Goal: Task Accomplishment & Management: Manage account settings

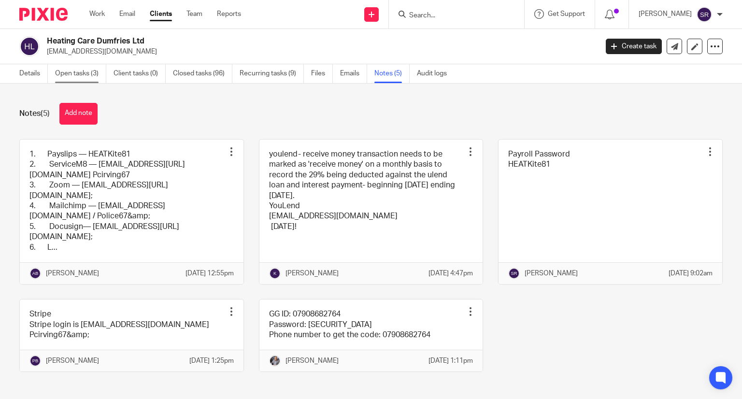
click at [85, 71] on link "Open tasks (3)" at bounding box center [80, 73] width 51 height 19
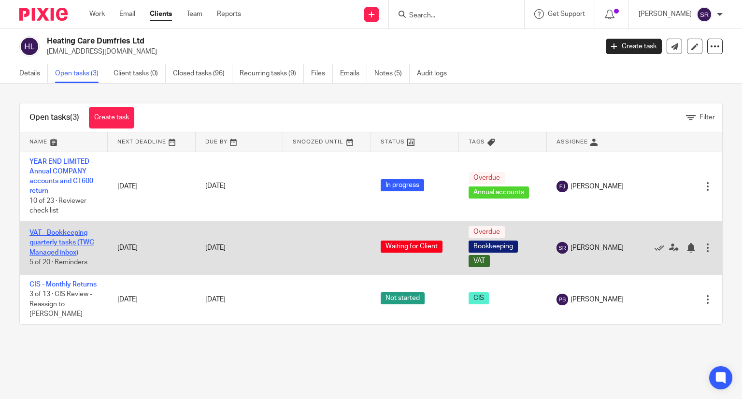
click at [70, 253] on link "VAT - Bookkeeping quarterly tasks (TWC Managed inbox)" at bounding box center [61, 242] width 65 height 27
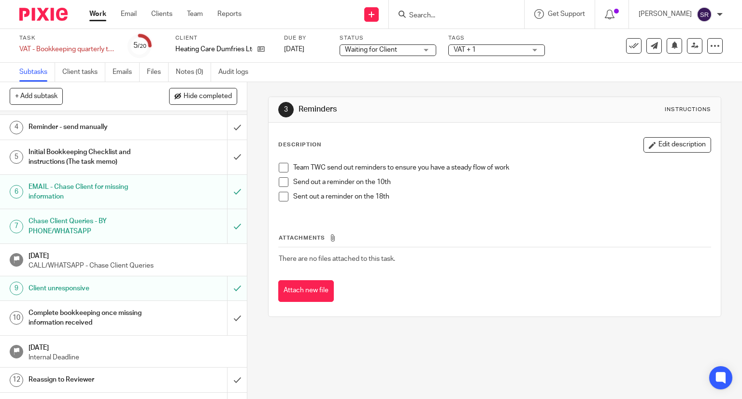
scroll to position [97, 0]
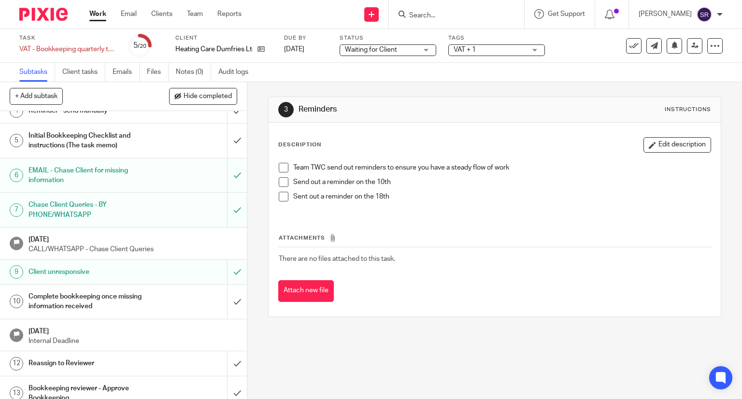
click at [63, 276] on h1 "Client unresponsive" at bounding box center [92, 272] width 126 height 14
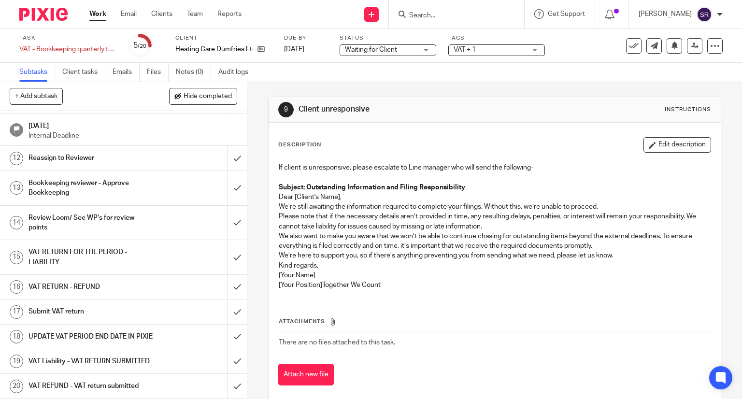
scroll to position [320, 0]
click at [100, 16] on link "Work" at bounding box center [97, 14] width 17 height 10
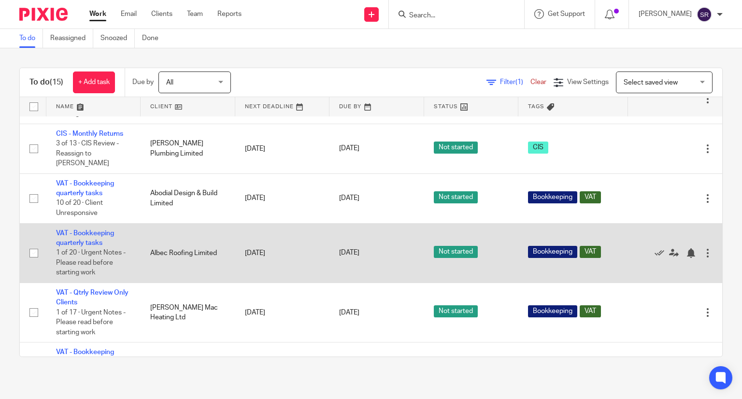
scroll to position [483, 0]
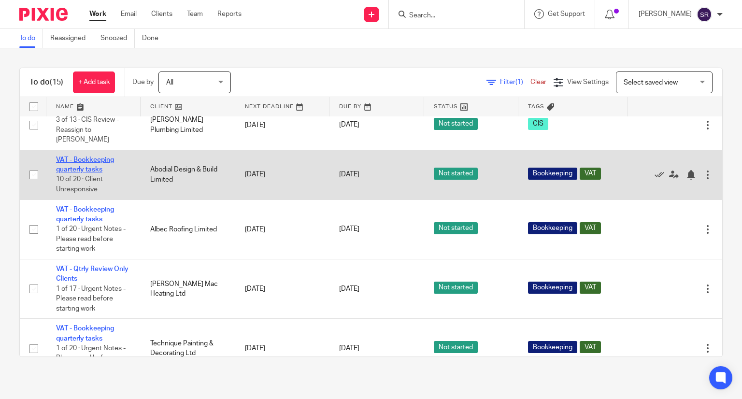
click at [91, 173] on link "VAT - Bookkeeping quarterly tasks" at bounding box center [85, 165] width 58 height 16
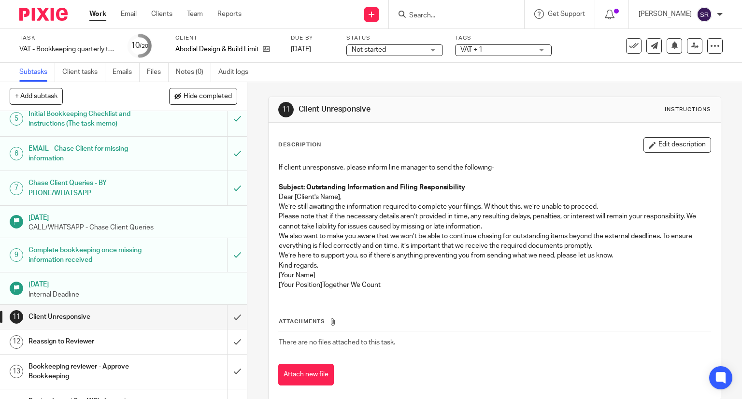
scroll to position [145, 0]
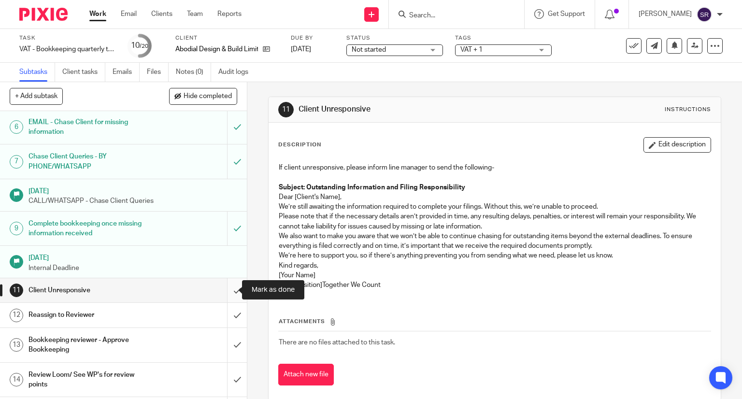
click at [229, 286] on input "submit" at bounding box center [123, 290] width 247 height 24
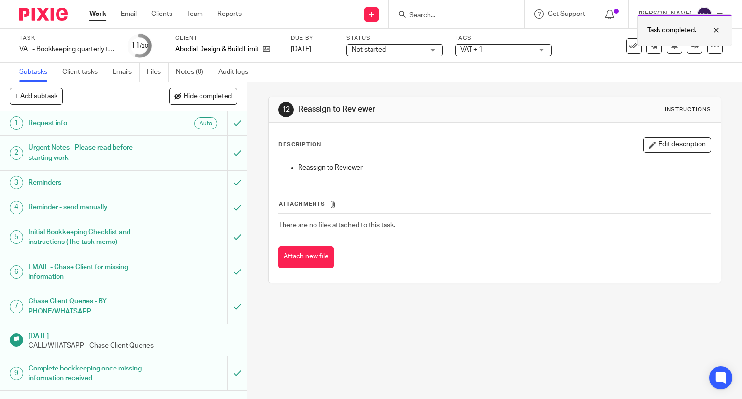
click at [638, 45] on div at bounding box center [638, 44] width 0 height 1
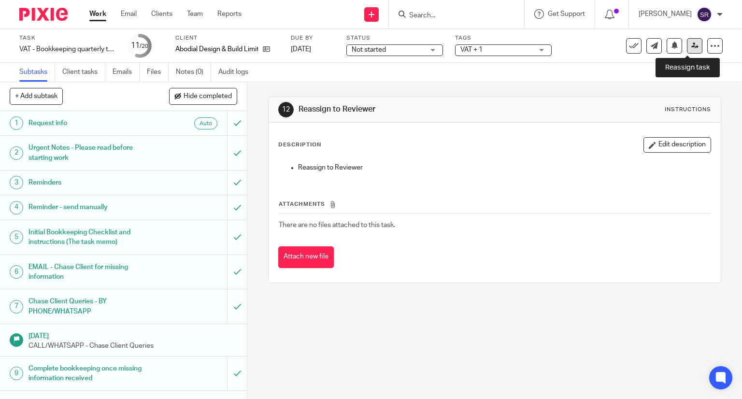
click at [691, 46] on icon at bounding box center [694, 45] width 7 height 7
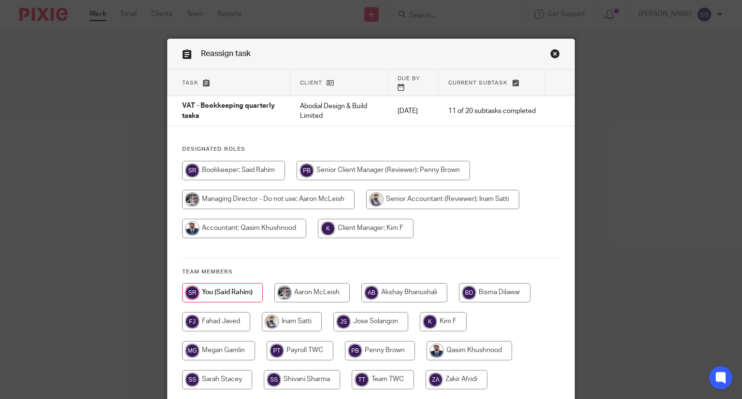
click at [386, 161] on input "radio" at bounding box center [383, 170] width 173 height 19
radio input "true"
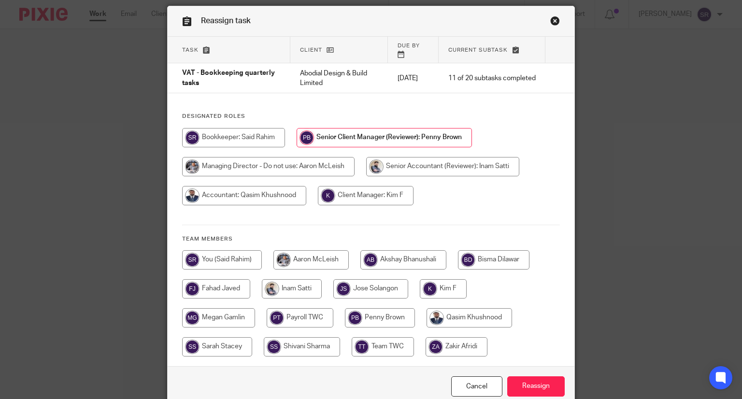
scroll to position [71, 0]
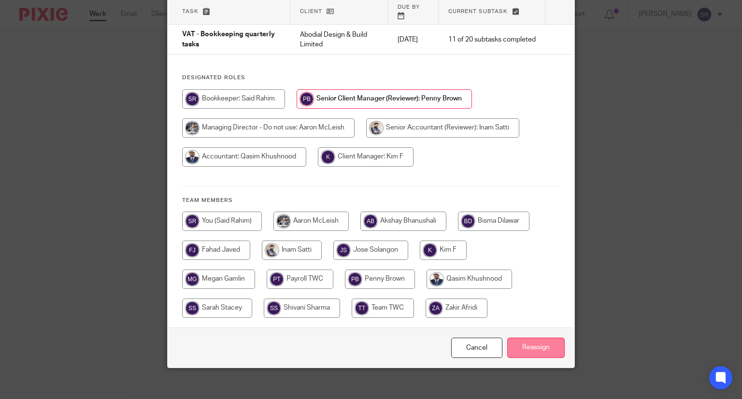
click at [529, 338] on input "Reassign" at bounding box center [535, 348] width 57 height 21
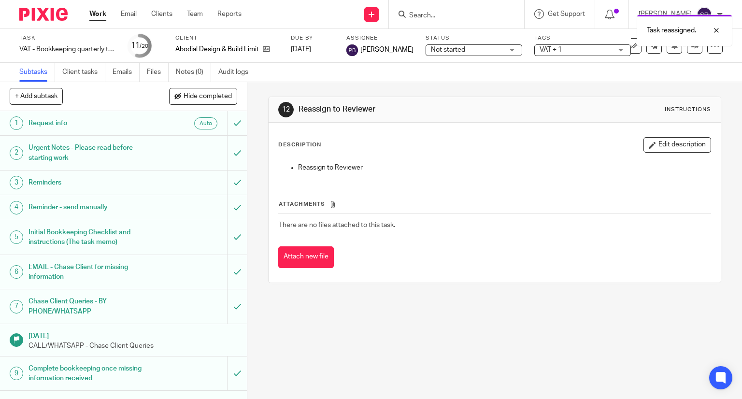
click at [102, 17] on link "Work" at bounding box center [97, 14] width 17 height 10
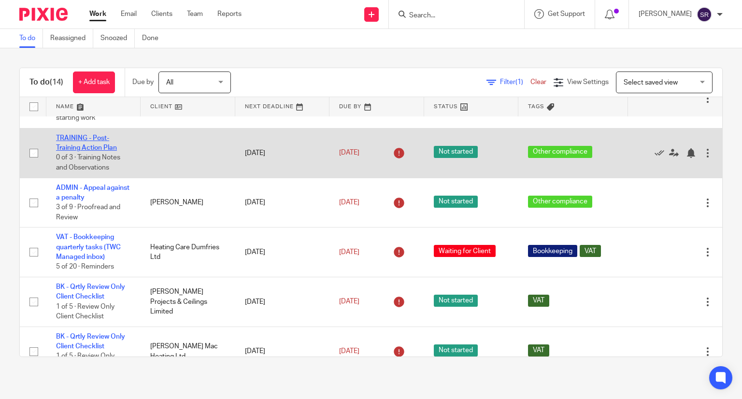
scroll to position [97, 0]
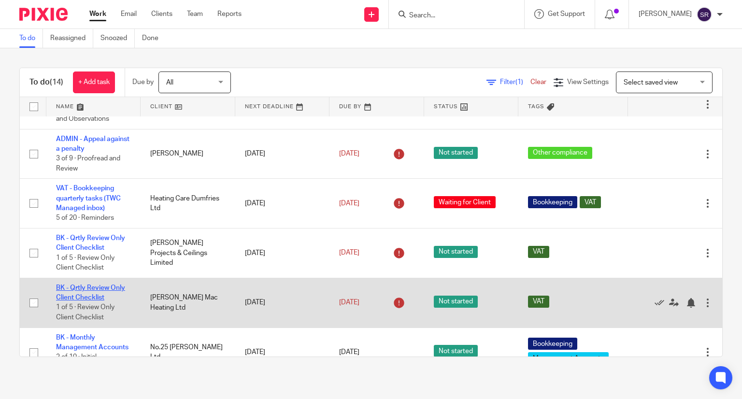
click at [91, 291] on link "BK - Qrtly Review Only Client Checklist" at bounding box center [90, 293] width 69 height 16
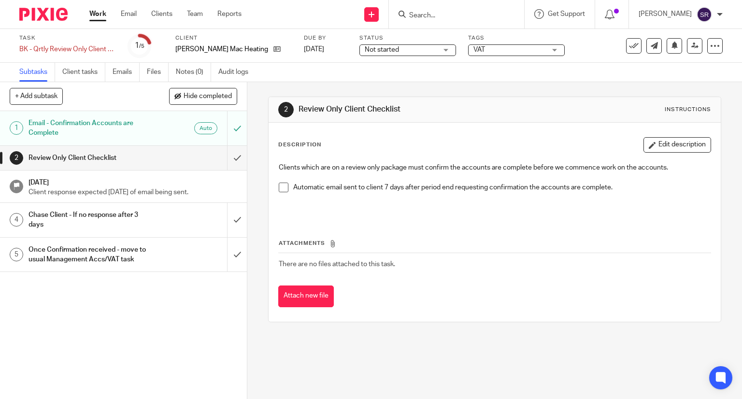
click at [100, 183] on h1 "[DATE]" at bounding box center [133, 181] width 209 height 12
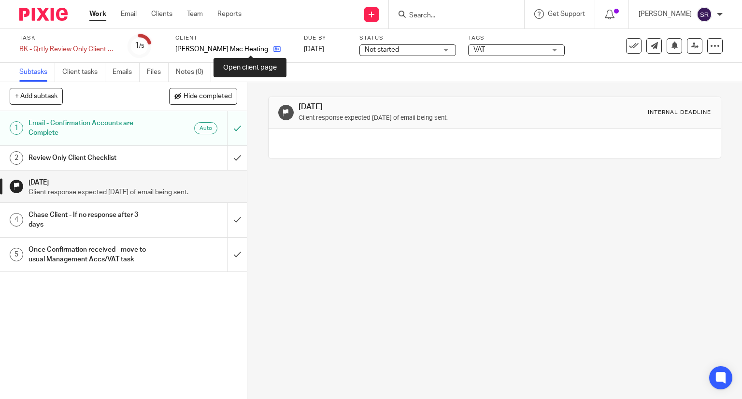
click at [273, 48] on icon at bounding box center [276, 48] width 7 height 7
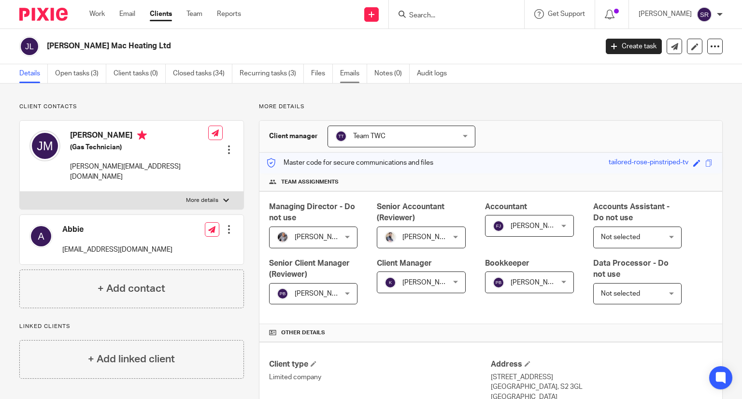
click at [353, 75] on link "Emails" at bounding box center [353, 73] width 27 height 19
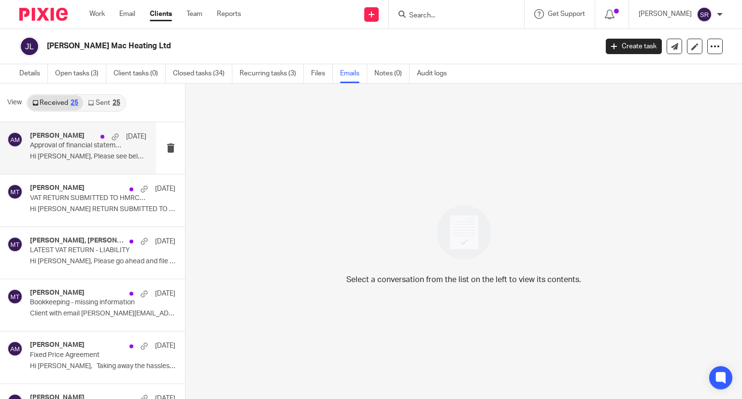
click at [56, 157] on p "Hi Aaron, Please see below email for..." at bounding box center [88, 157] width 116 height 8
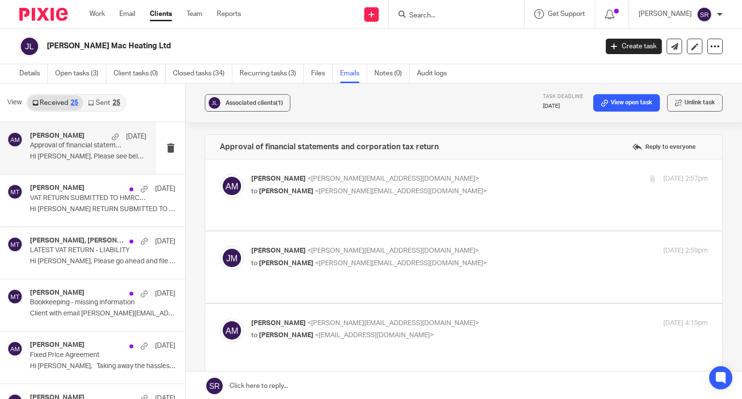
click at [299, 186] on p "to John McEneaney <john@johnmacheating.co.uk>" at bounding box center [403, 191] width 304 height 10
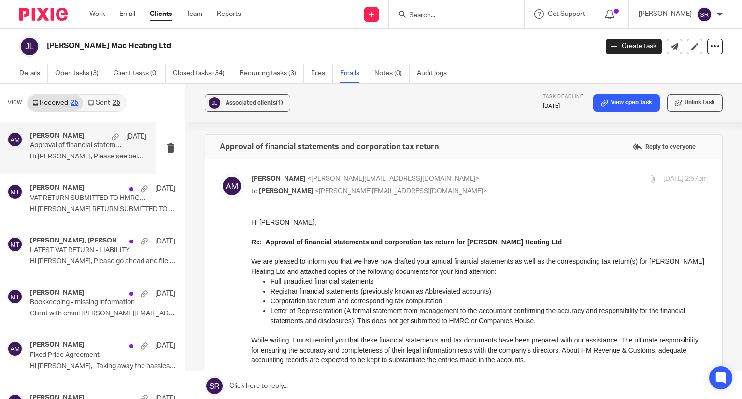
click at [299, 186] on p "to John McEneaney <john@johnmacheating.co.uk>" at bounding box center [403, 191] width 304 height 10
checkbox input "false"
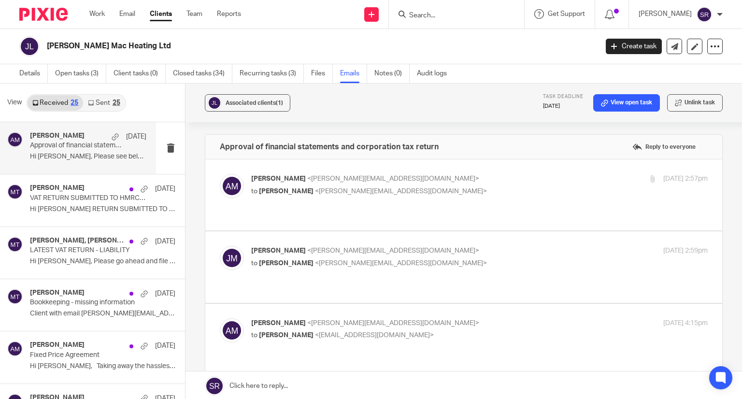
click at [286, 246] on div "John McEneaney <john@johnmacheating.co.uk> to Aaron Mcleish <aaron@togetherweco…" at bounding box center [403, 257] width 304 height 22
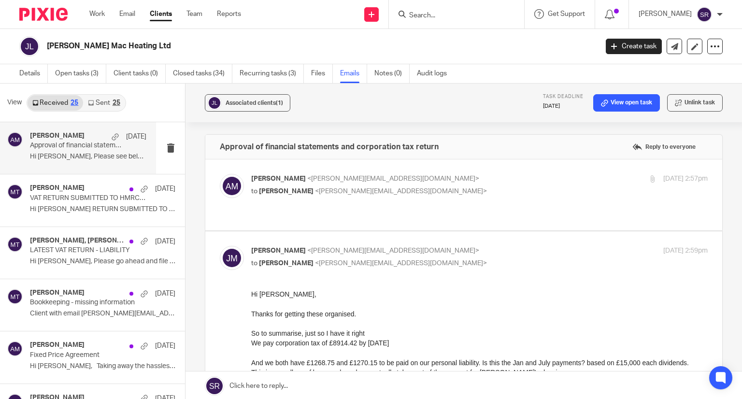
click at [273, 246] on p "John McEneaney <john@johnmacheating.co.uk>" at bounding box center [403, 251] width 304 height 10
checkbox input "false"
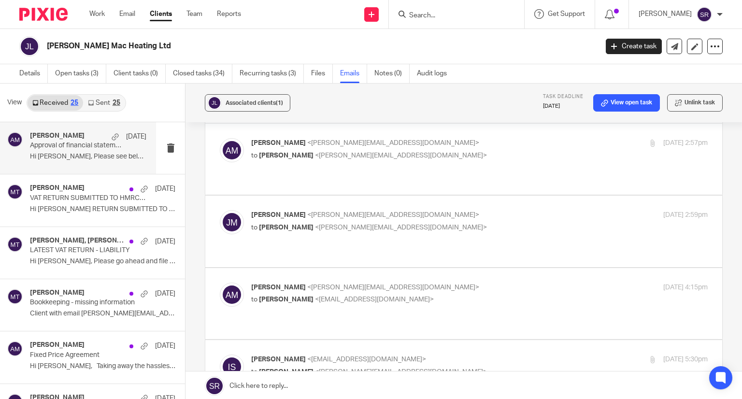
scroll to position [97, 0]
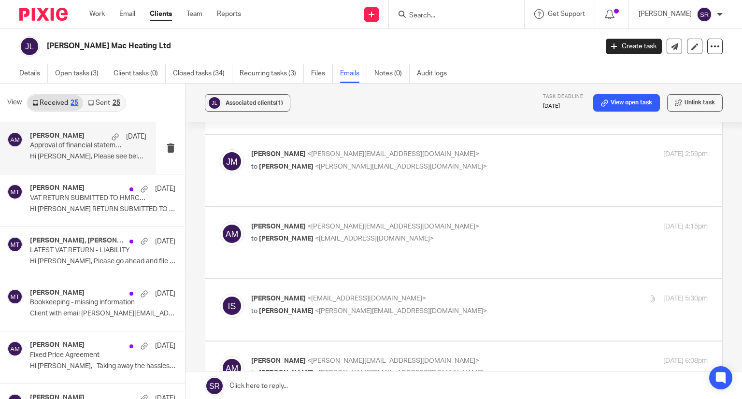
click at [290, 222] on p "Aaron Mcleish <aaron@togetherwecount.co.uk>" at bounding box center [403, 227] width 304 height 10
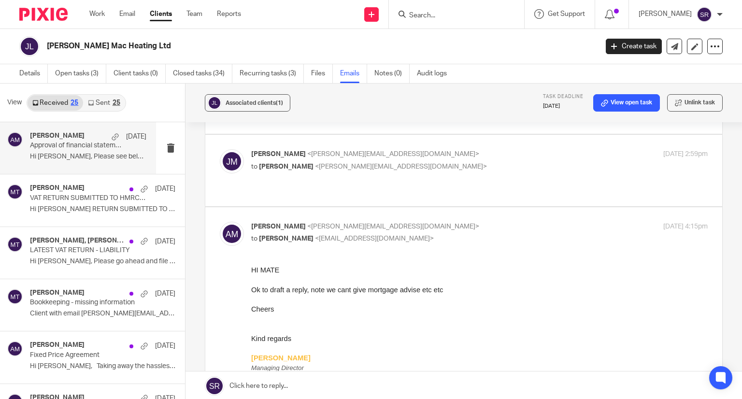
scroll to position [0, 0]
click at [290, 222] on p "Aaron Mcleish <aaron@togetherwecount.co.uk>" at bounding box center [403, 227] width 304 height 10
checkbox input "false"
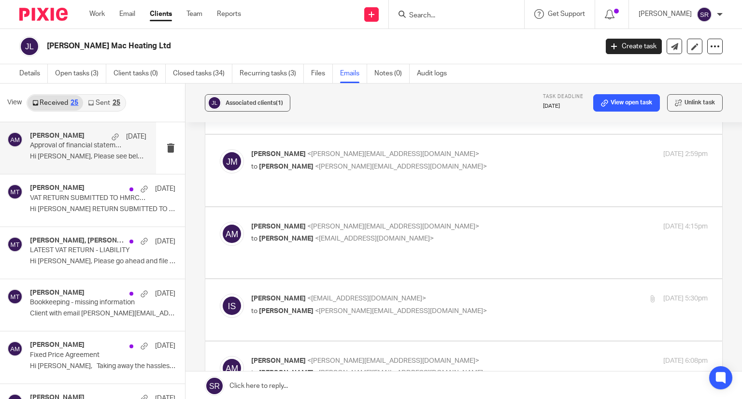
scroll to position [145, 0]
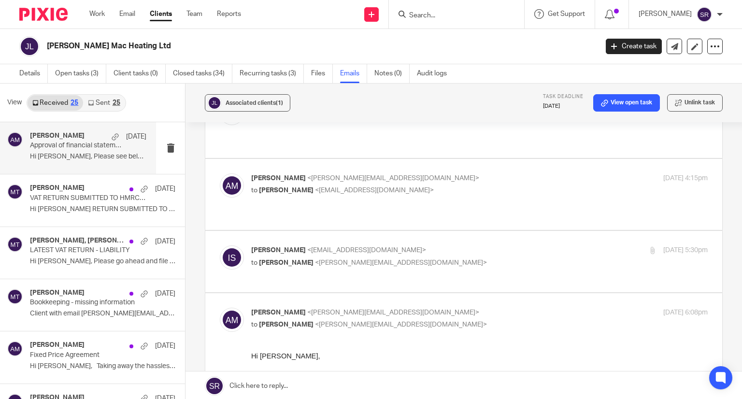
click at [292, 245] on div "Inam Satti <inam@togetherwecount.co.uk> to Aaron Mcleish <aaron@togetherwecount…" at bounding box center [403, 256] width 304 height 22
checkbox input "true"
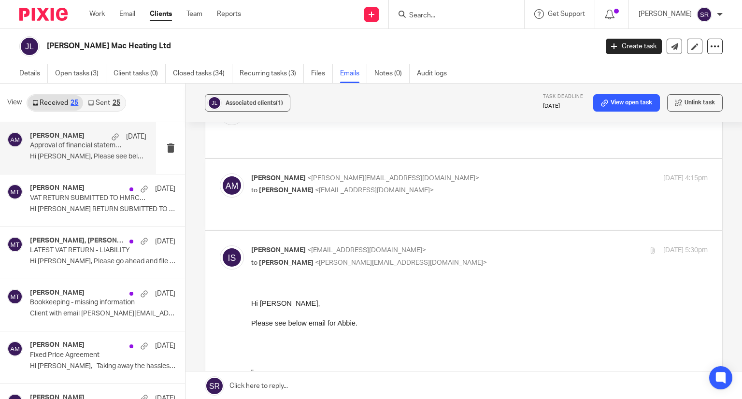
scroll to position [242, 0]
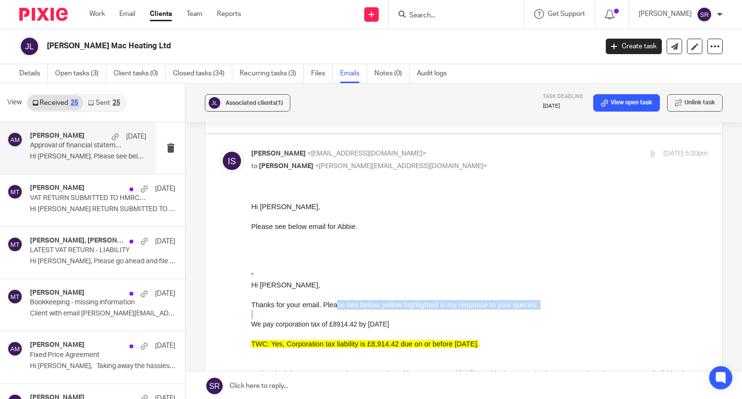
drag, startPoint x: 345, startPoint y: 304, endPoint x: 503, endPoint y: 311, distance: 158.1
click at [449, 316] on p at bounding box center [479, 314] width 457 height 10
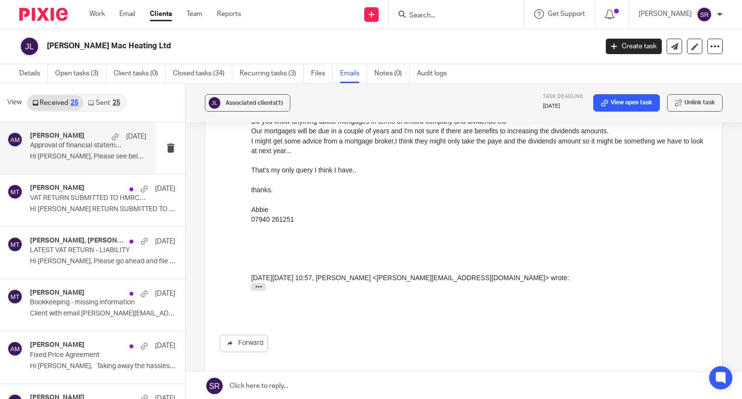
scroll to position [2551, 0]
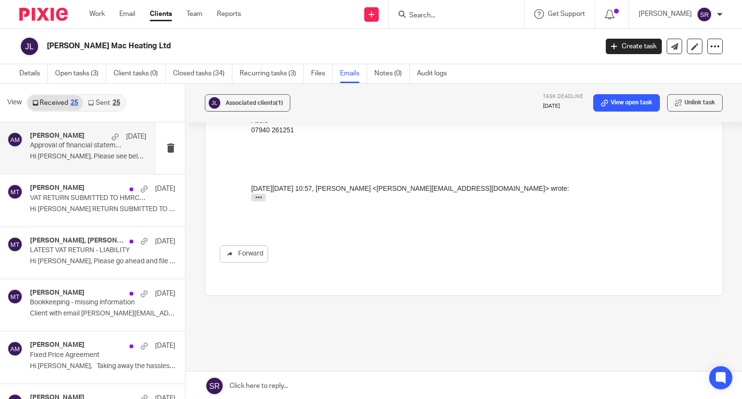
click at [103, 100] on link "Sent 25" at bounding box center [104, 102] width 42 height 15
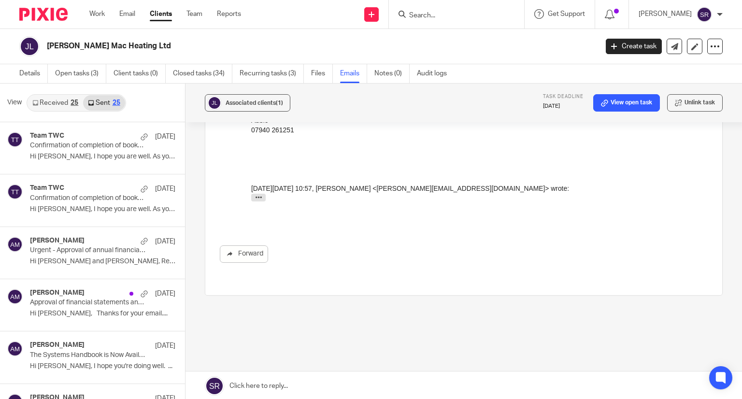
scroll to position [1, 0]
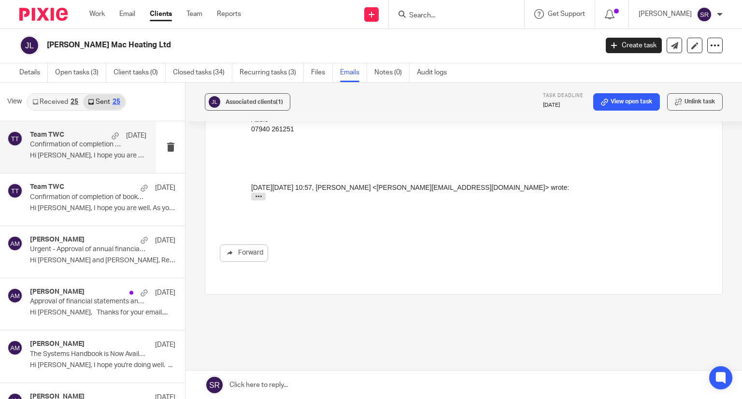
click at [66, 154] on p "Hi John, I hope you are well. As your..." at bounding box center [88, 156] width 116 height 8
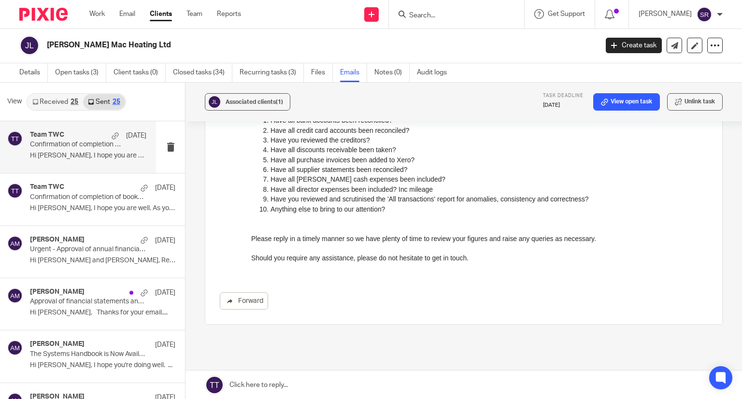
scroll to position [242, 0]
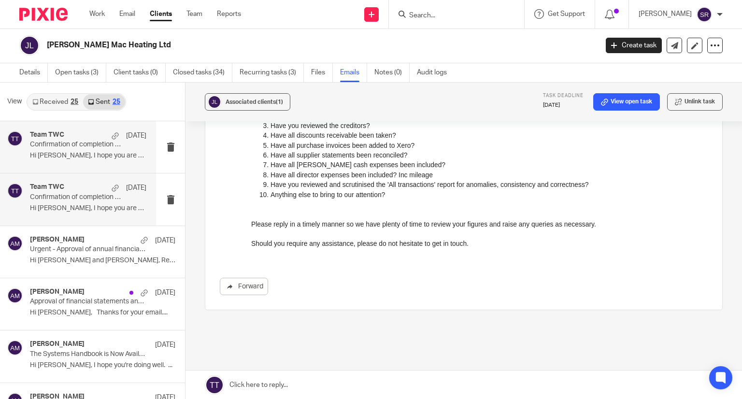
click at [92, 196] on p "Confirmation of completion of bookkeeping tasks" at bounding box center [76, 197] width 93 height 8
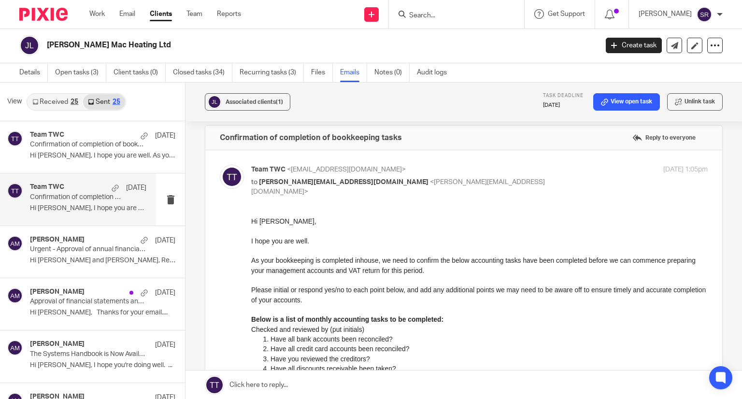
scroll to position [0, 0]
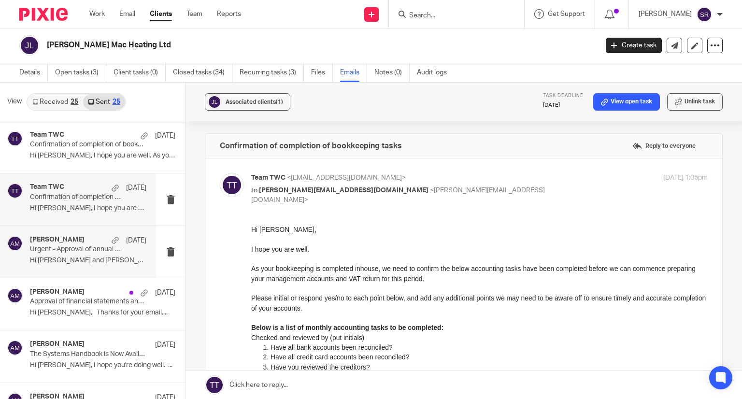
click at [64, 263] on p "Hi John and Abbie, Re: Approval of annual..." at bounding box center [88, 261] width 116 height 8
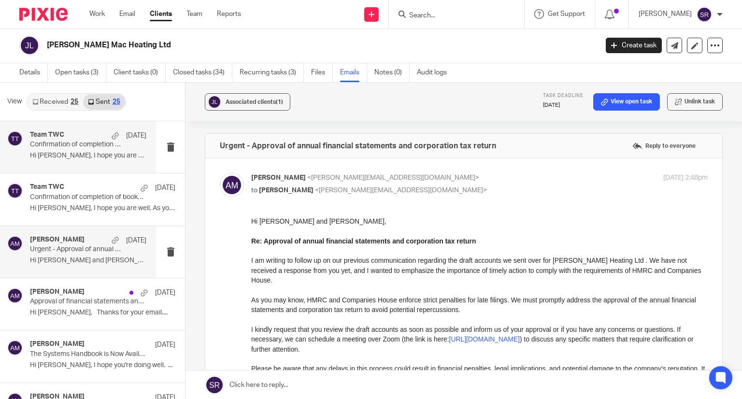
click at [66, 139] on div "Team TWC 7 Oct" at bounding box center [88, 136] width 116 height 10
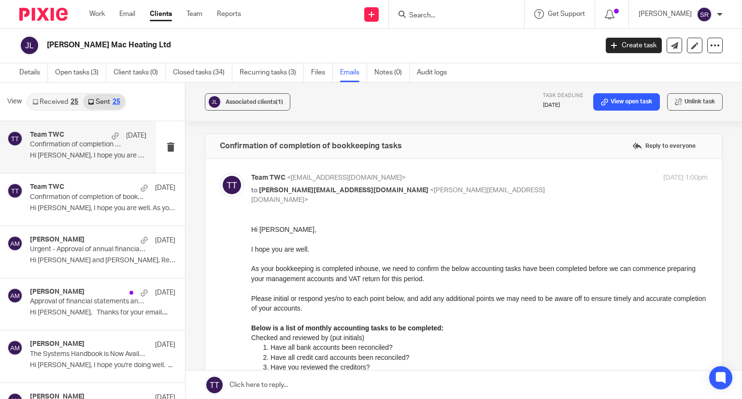
drag, startPoint x: 500, startPoint y: 444, endPoint x: 377, endPoint y: 340, distance: 161.1
drag, startPoint x: 500, startPoint y: 445, endPoint x: 411, endPoint y: 353, distance: 128.4
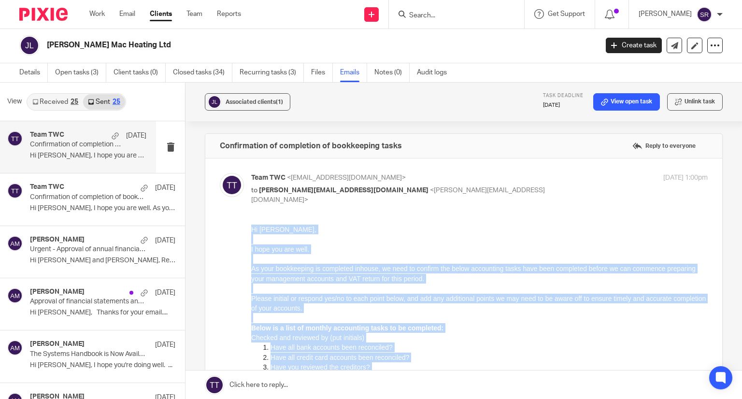
drag, startPoint x: 470, startPoint y: 486, endPoint x: 246, endPoint y: 229, distance: 340.3
click at [251, 229] on html "Hi John, I hope you are well. As your bookkeeping is completed inhouse, we need…" at bounding box center [479, 361] width 457 height 275
copy div "Hi John, I hope you are well. As your bookkeeping is completed inhouse, we need…"
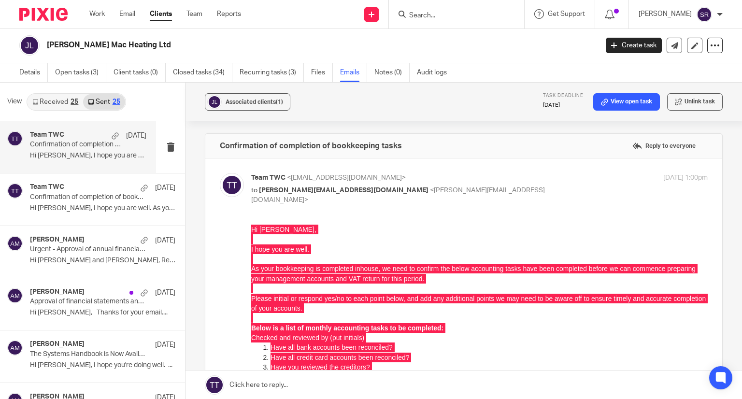
drag, startPoint x: 61, startPoint y: 98, endPoint x: 58, endPoint y: 108, distance: 11.0
click at [61, 98] on link "Received 25" at bounding box center [56, 101] width 56 height 15
click at [72, 157] on p "Hi Aaron, Please see below email for..." at bounding box center [88, 156] width 116 height 8
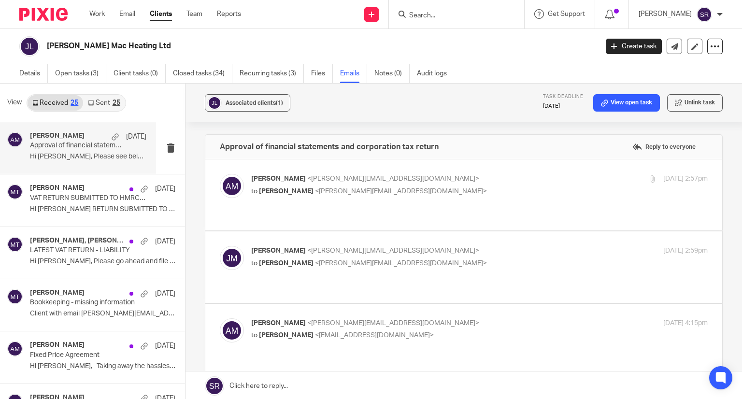
click at [310, 185] on div "Aaron Mcleish <aaron@togetherwecount.co.uk> to John McEneaney <john@johnmacheat…" at bounding box center [403, 185] width 304 height 22
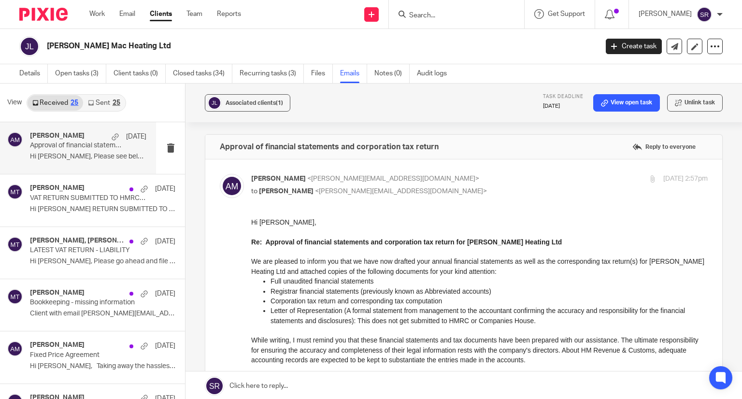
click at [312, 184] on div "Aaron Mcleish <aaron@togetherwecount.co.uk> to John McEneaney <john@johnmacheat…" at bounding box center [403, 185] width 304 height 22
checkbox input "false"
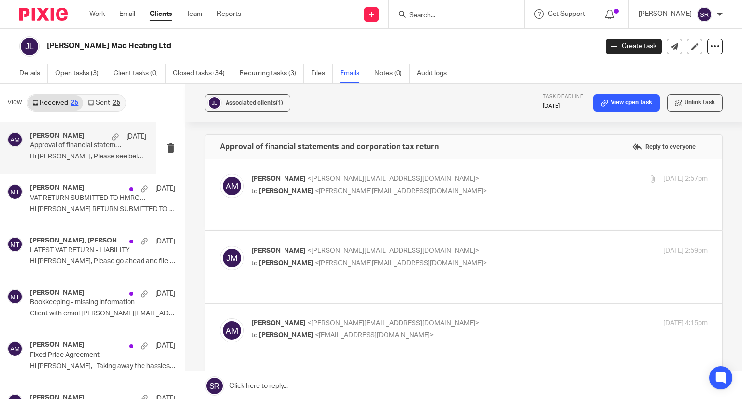
click at [317, 247] on span "<john@johnmacheating.co.uk>" at bounding box center [393, 250] width 172 height 7
checkbox input "true"
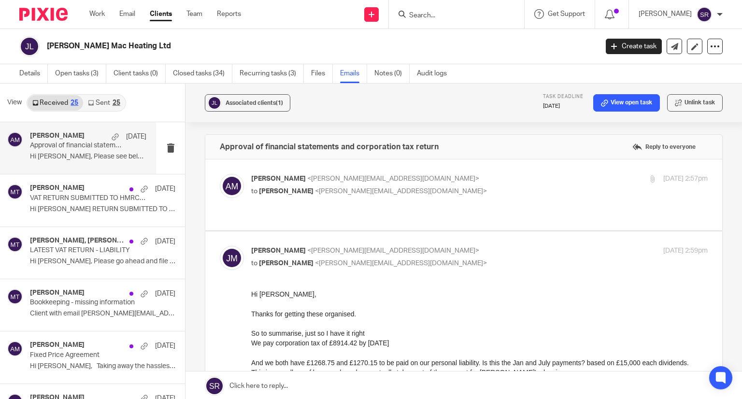
click at [103, 105] on link "Sent 25" at bounding box center [104, 102] width 42 height 15
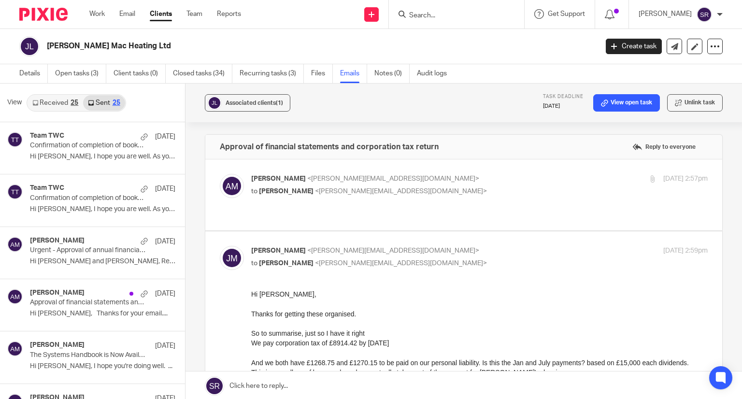
scroll to position [1, 0]
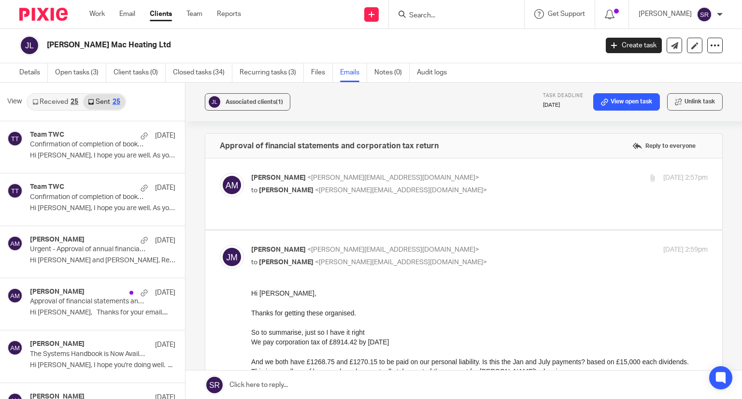
click at [98, 99] on link "Sent 25" at bounding box center [104, 101] width 42 height 15
click at [69, 143] on p "Confirmation of completion of bookkeeping tasks" at bounding box center [76, 145] width 93 height 8
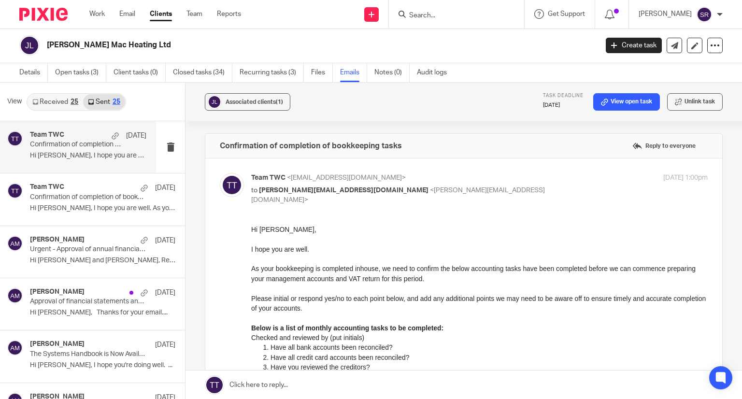
scroll to position [0, 0]
drag, startPoint x: 419, startPoint y: 142, endPoint x: 226, endPoint y: 141, distance: 192.8
click at [226, 141] on div "Confirmation of completion of bookkeeping tasks Reply to everyone" at bounding box center [463, 146] width 517 height 24
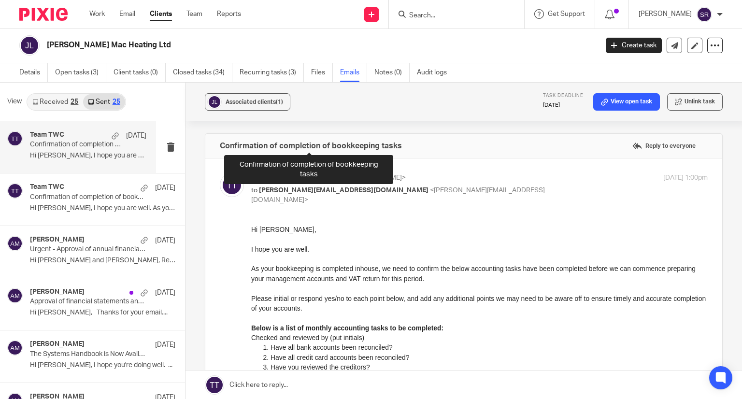
click at [220, 144] on h4 "Confirmation of completion of bookkeeping tasks" at bounding box center [311, 146] width 182 height 10
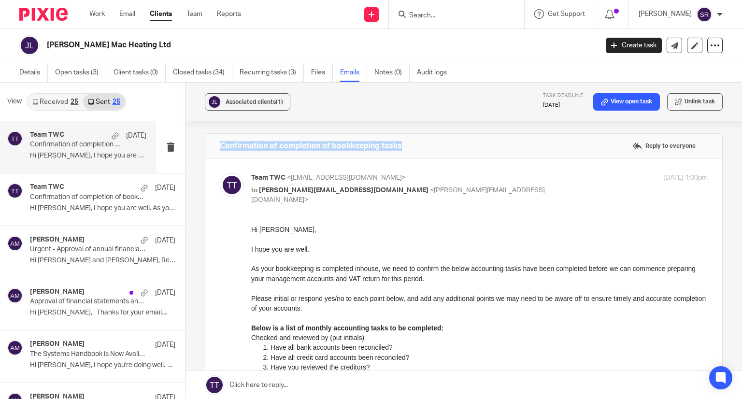
drag, startPoint x: 219, startPoint y: 144, endPoint x: 400, endPoint y: 138, distance: 181.8
click at [400, 138] on div "Confirmation of completion of bookkeeping tasks Reply to everyone" at bounding box center [463, 146] width 517 height 24
copy h4 "Confirmation of completion of bookkeeping tasks"
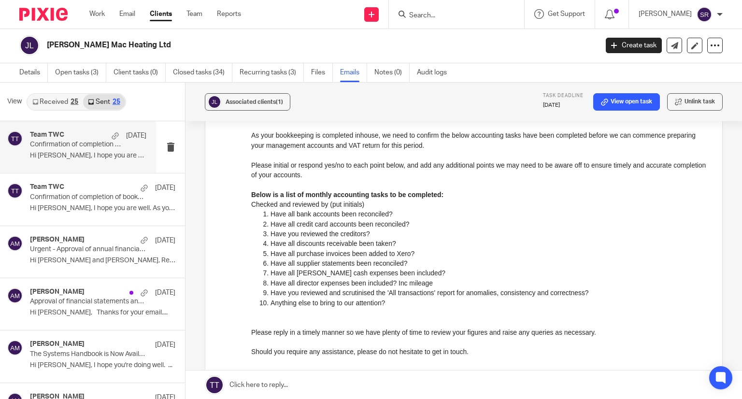
scroll to position [145, 0]
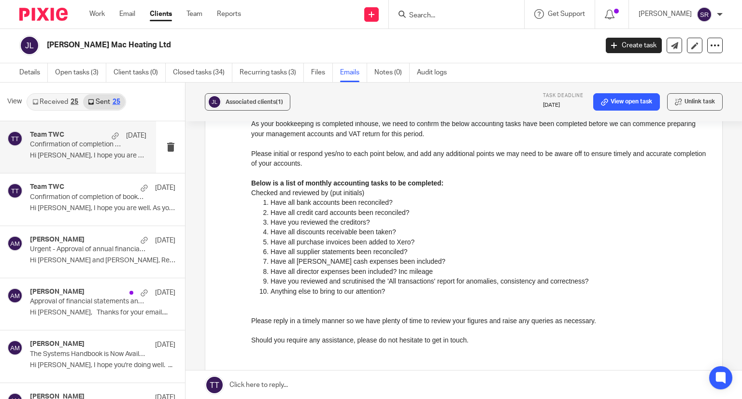
click at [443, 14] on input "Search" at bounding box center [451, 16] width 87 height 9
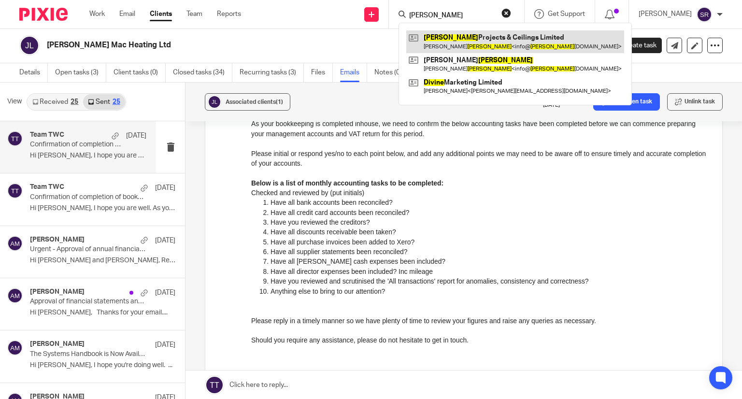
type input "devine"
click at [489, 45] on link at bounding box center [515, 41] width 218 height 22
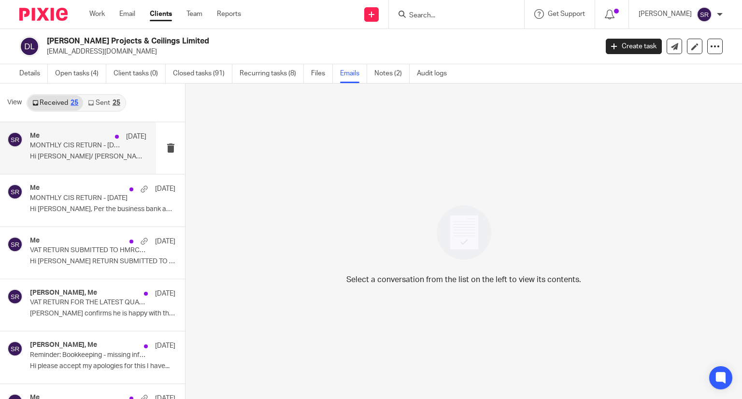
click at [85, 142] on p "MONTHLY CIS RETURN - 05th Sep 2025" at bounding box center [76, 146] width 93 height 8
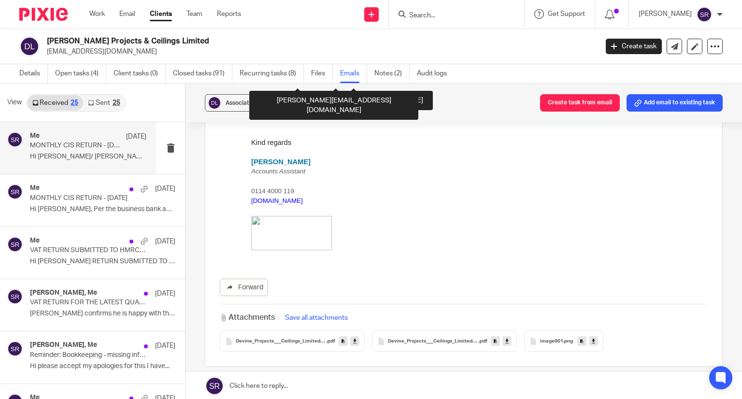
scroll to position [242, 0]
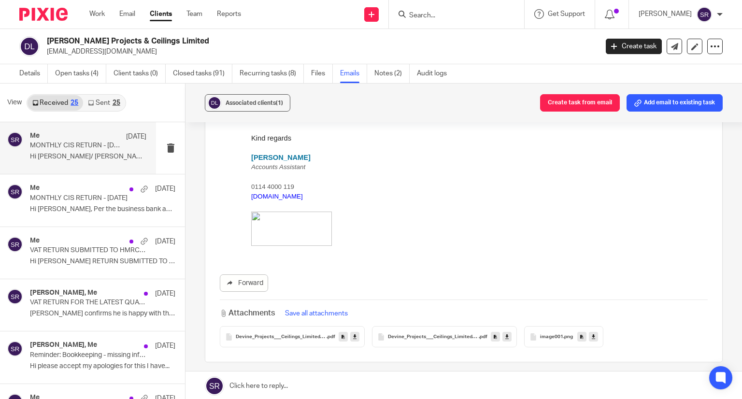
click at [106, 103] on link "Sent 25" at bounding box center [104, 102] width 42 height 15
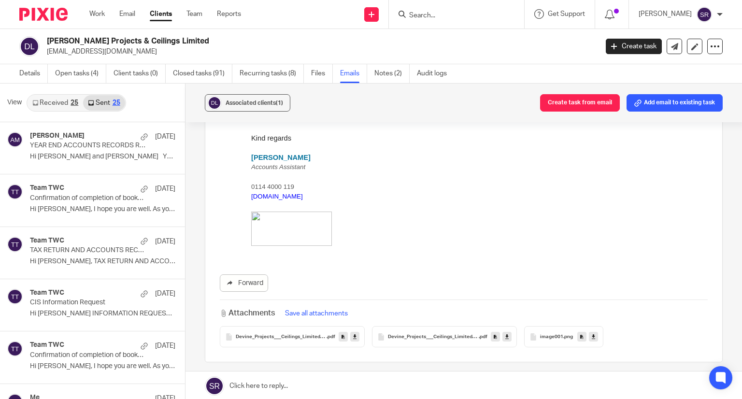
scroll to position [1, 0]
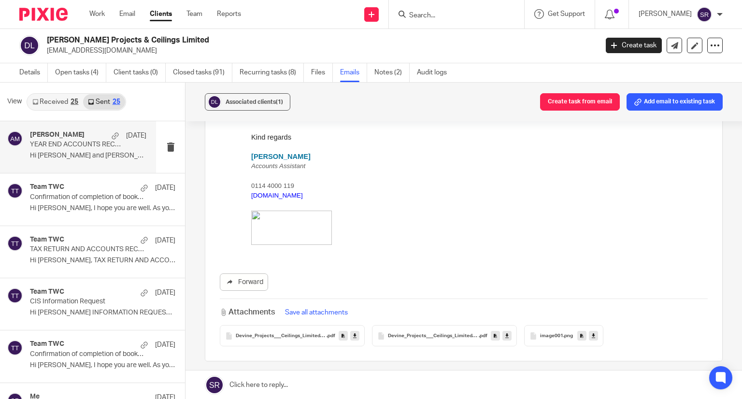
click at [93, 144] on p "YEAR END ACCOUNTS RECORDS REQUEST CHASER" at bounding box center [76, 145] width 93 height 8
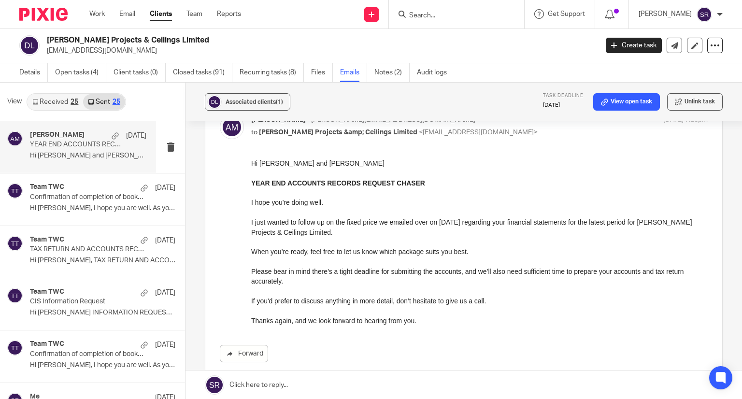
scroll to position [170, 0]
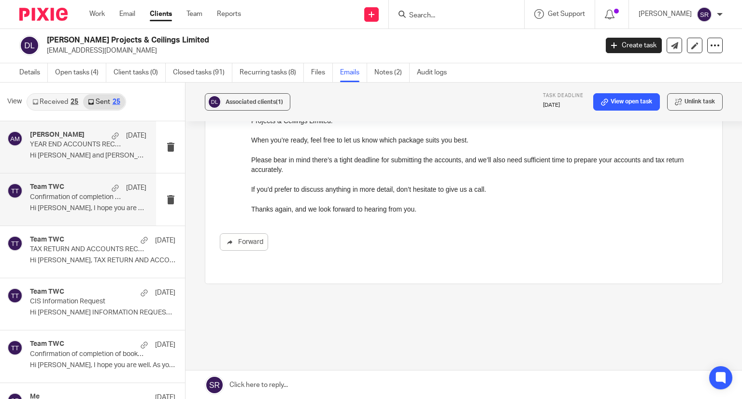
click at [71, 199] on p "Confirmation of completion of bookkeeping tasks" at bounding box center [76, 197] width 93 height 8
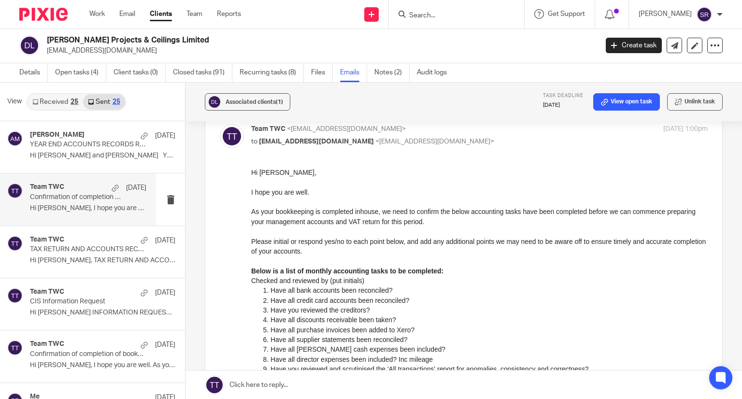
scroll to position [48, 0]
drag, startPoint x: 499, startPoint y: 341, endPoint x: 364, endPoint y: 301, distance: 140.3
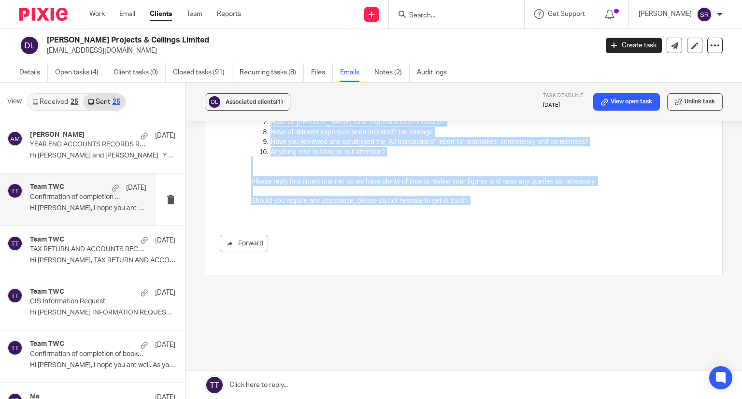
scroll to position [278, 0]
drag, startPoint x: 253, startPoint y: -58, endPoint x: 466, endPoint y: 204, distance: 337.6
click at [466, 204] on div "Hi John, I hope you are well. As your bookkeeping is completed inhouse, we need…" at bounding box center [479, 76] width 457 height 275
copy div "Hi John, I hope you are well. As your bookkeeping is completed inhouse, we need…"
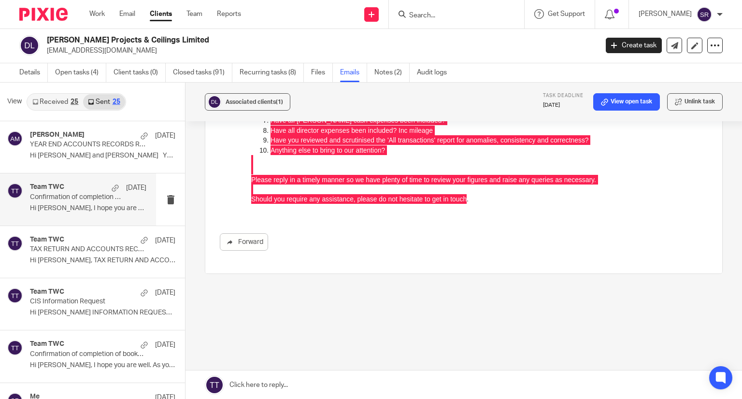
scroll to position [0, 0]
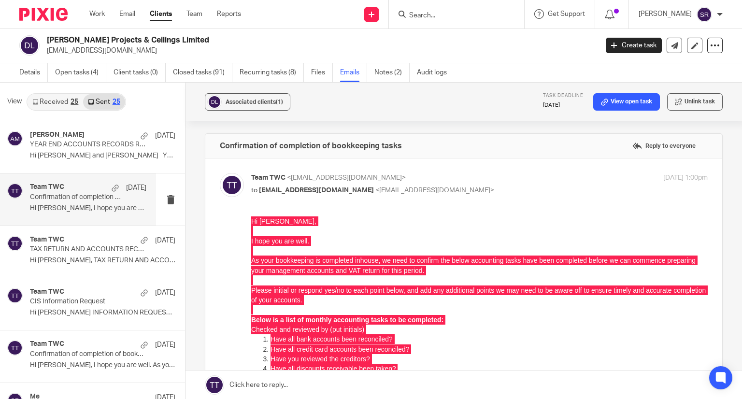
click at [71, 99] on div "25" at bounding box center [75, 102] width 8 height 7
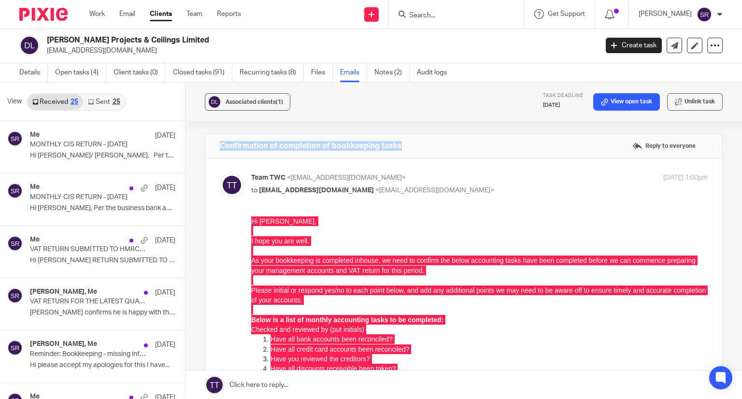
drag, startPoint x: 374, startPoint y: 142, endPoint x: 212, endPoint y: 138, distance: 162.8
click at [212, 138] on div "Confirmation of completion of bookkeeping tasks Reply to everyone" at bounding box center [463, 146] width 517 height 24
copy h4 "Confirmation of completion of bookkeeping tasks"
click at [91, 17] on link "Work" at bounding box center [96, 14] width 15 height 10
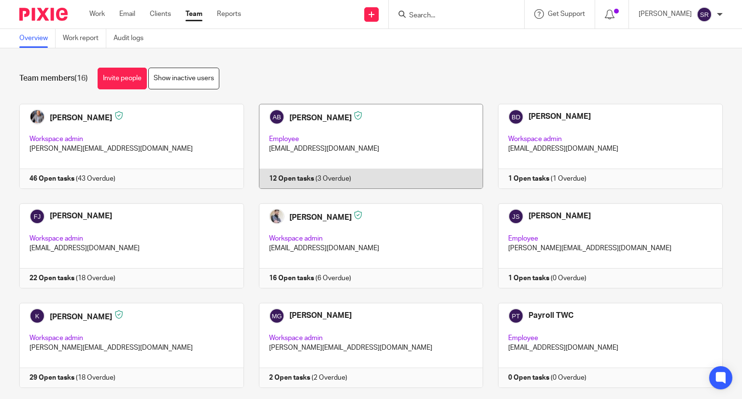
click at [313, 122] on link at bounding box center [364, 146] width 240 height 85
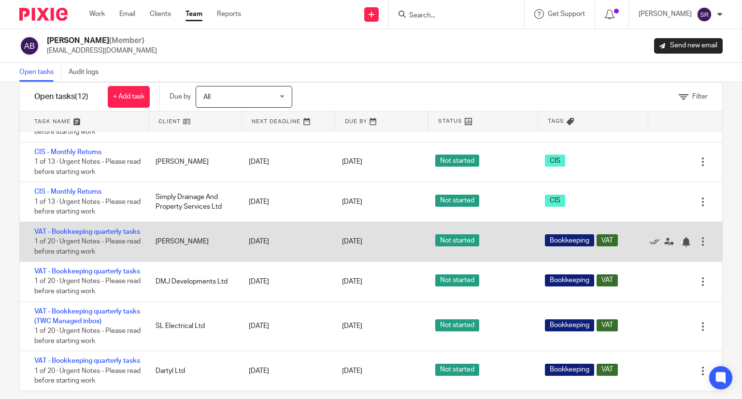
scroll to position [30, 0]
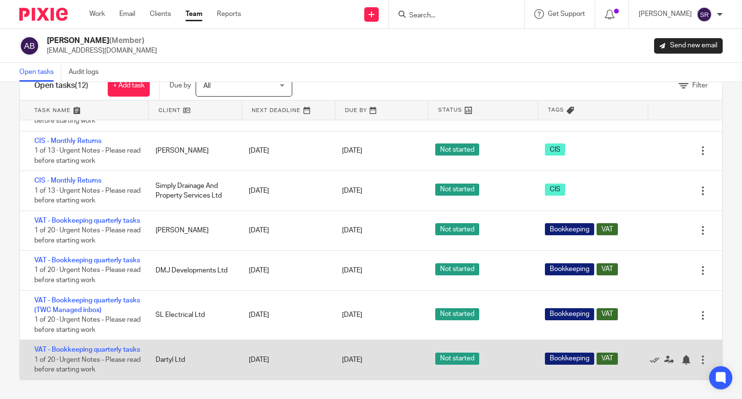
drag, startPoint x: 32, startPoint y: 196, endPoint x: 155, endPoint y: 378, distance: 219.2
click at [155, 378] on div "TRAINING - Post-Training Action Plan 0 of 3 · Training Notes and Observations -…" at bounding box center [371, 249] width 702 height 259
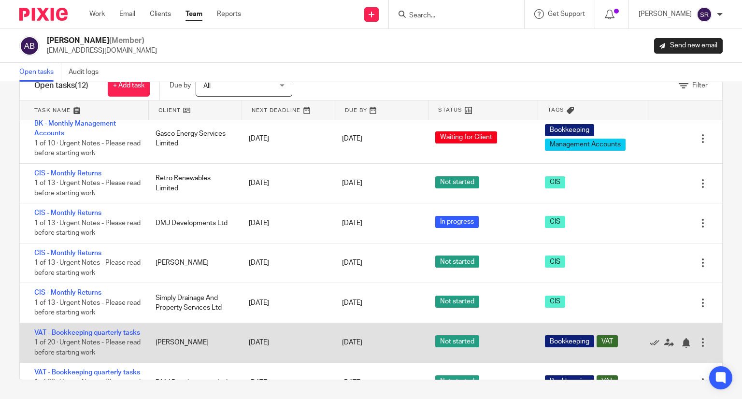
scroll to position [97, 0]
